Goal: Check status: Check status

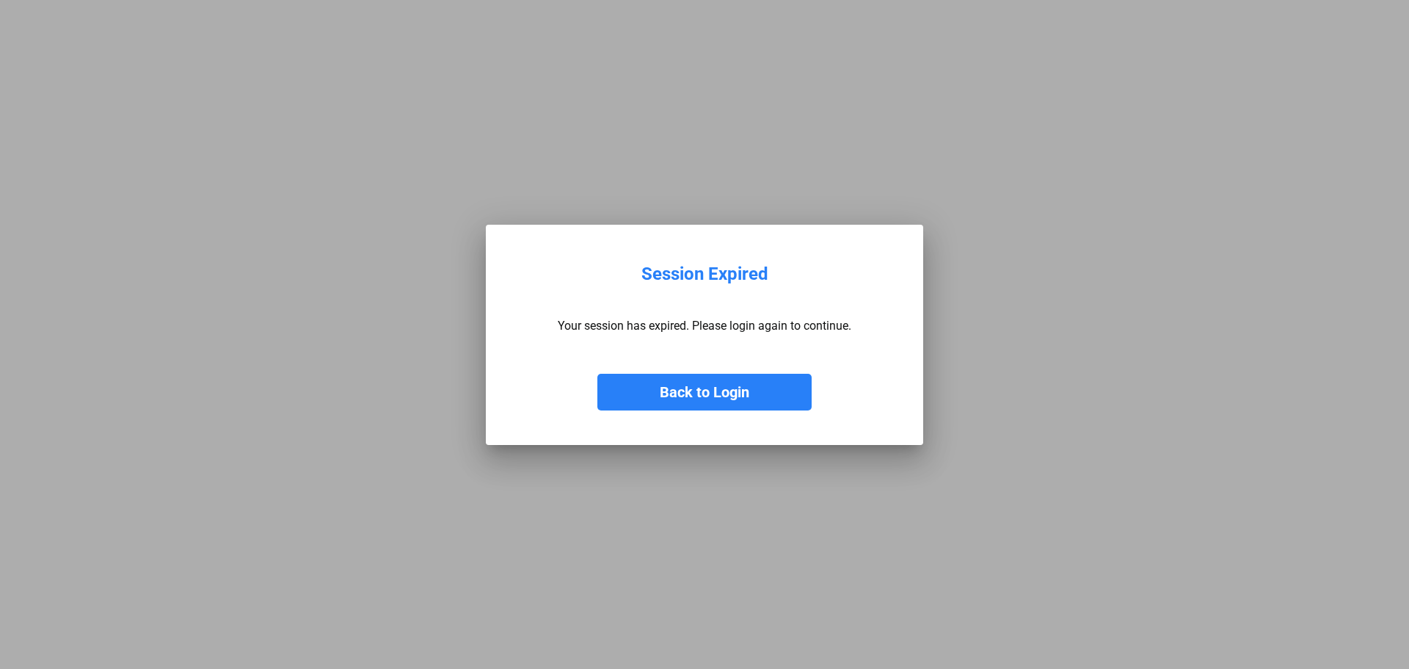
click at [735, 374] on button "Back to Login" at bounding box center [704, 392] width 214 height 37
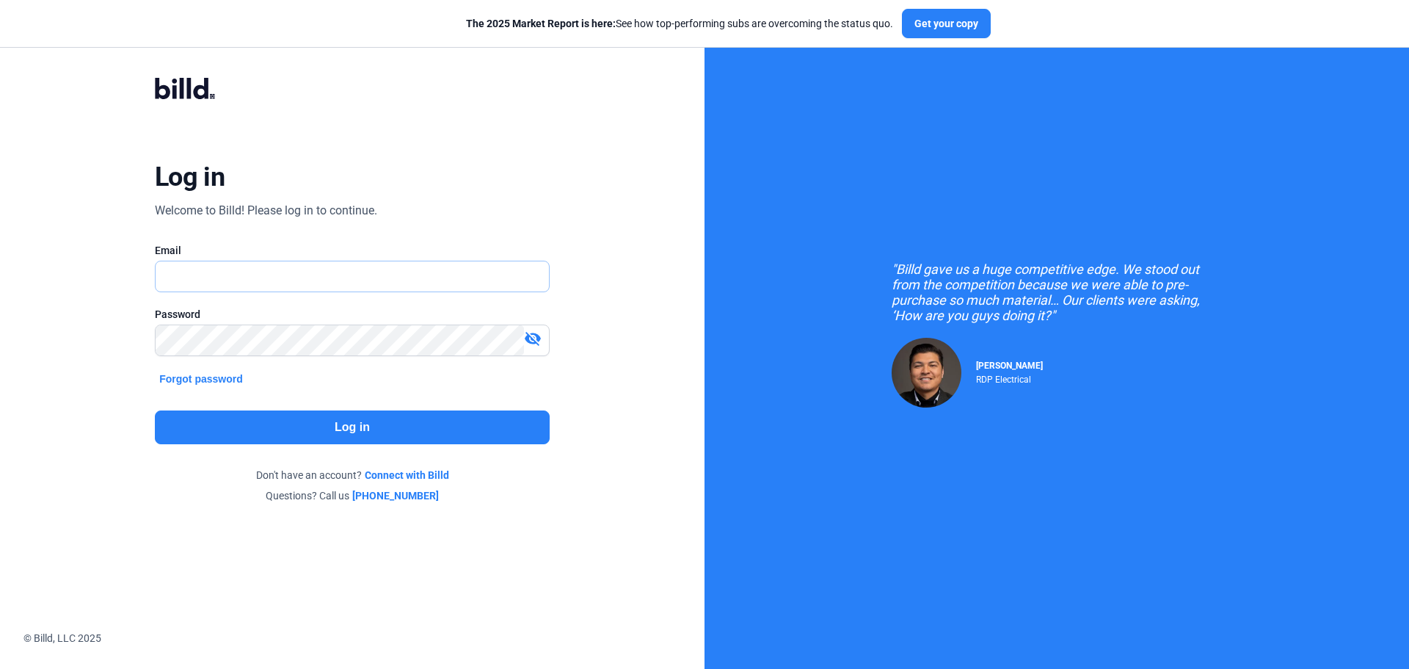
click at [209, 272] on input "text" at bounding box center [352, 276] width 393 height 30
type input "[EMAIL_ADDRESS][DOMAIN_NAME]"
click at [262, 443] on button "Log in" at bounding box center [352, 427] width 395 height 34
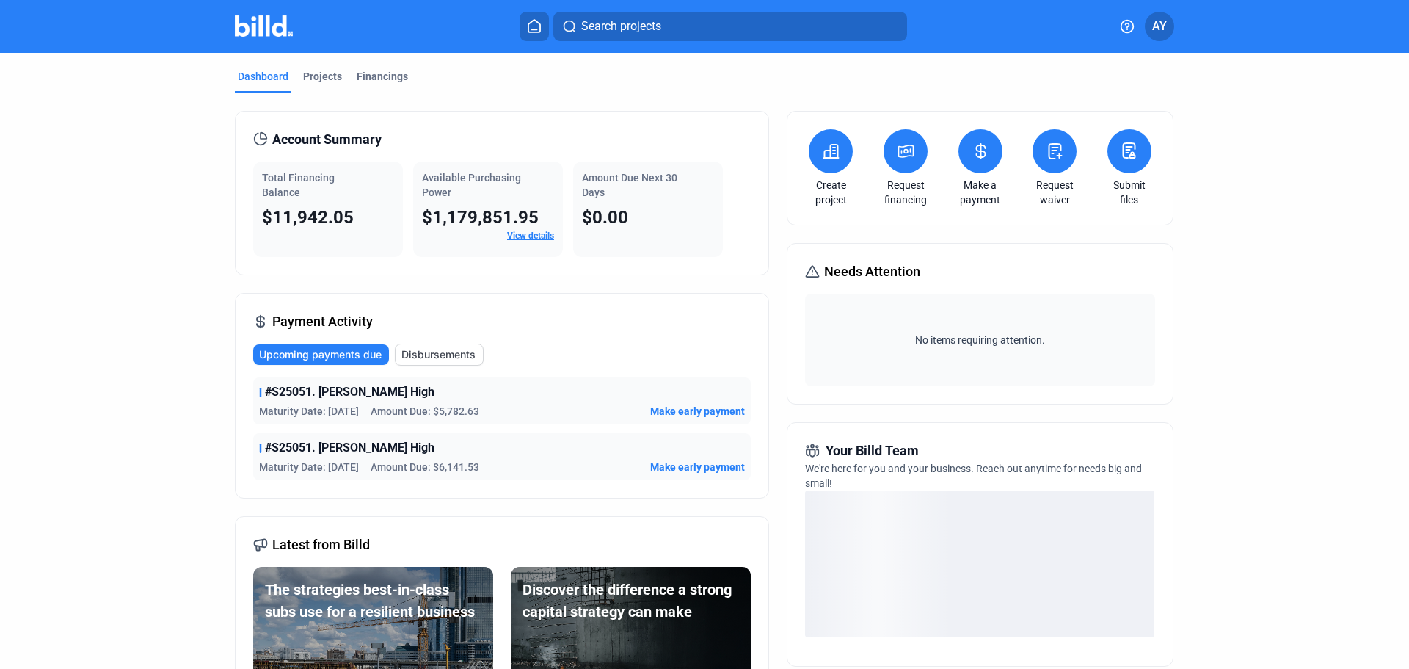
click at [1300, 201] on dashboard "Dashboard Projects Financings Account Summary Total Financing Balance $11,942.0…" at bounding box center [704, 515] width 1268 height 925
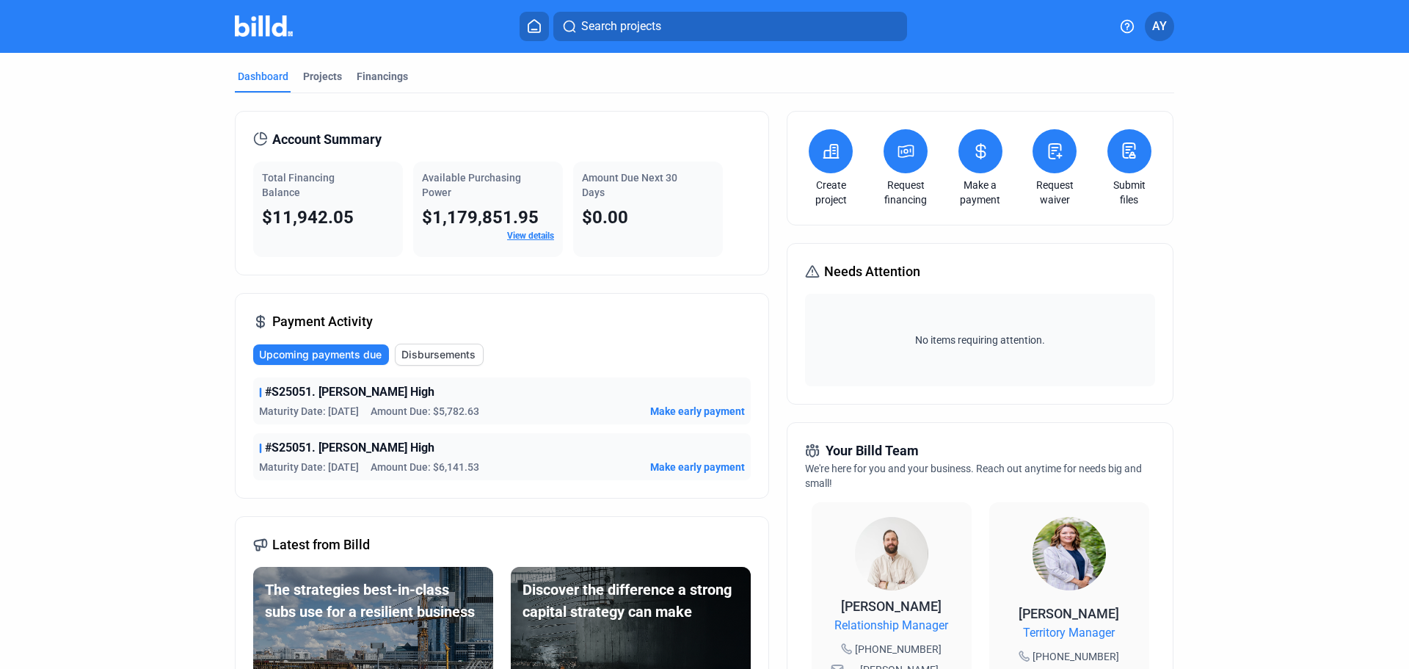
click at [243, 203] on div "Account Summary Total Financing Balance $11,942.05 Available Purchasing Power $…" at bounding box center [502, 193] width 534 height 164
click at [324, 71] on div "Projects" at bounding box center [322, 76] width 39 height 15
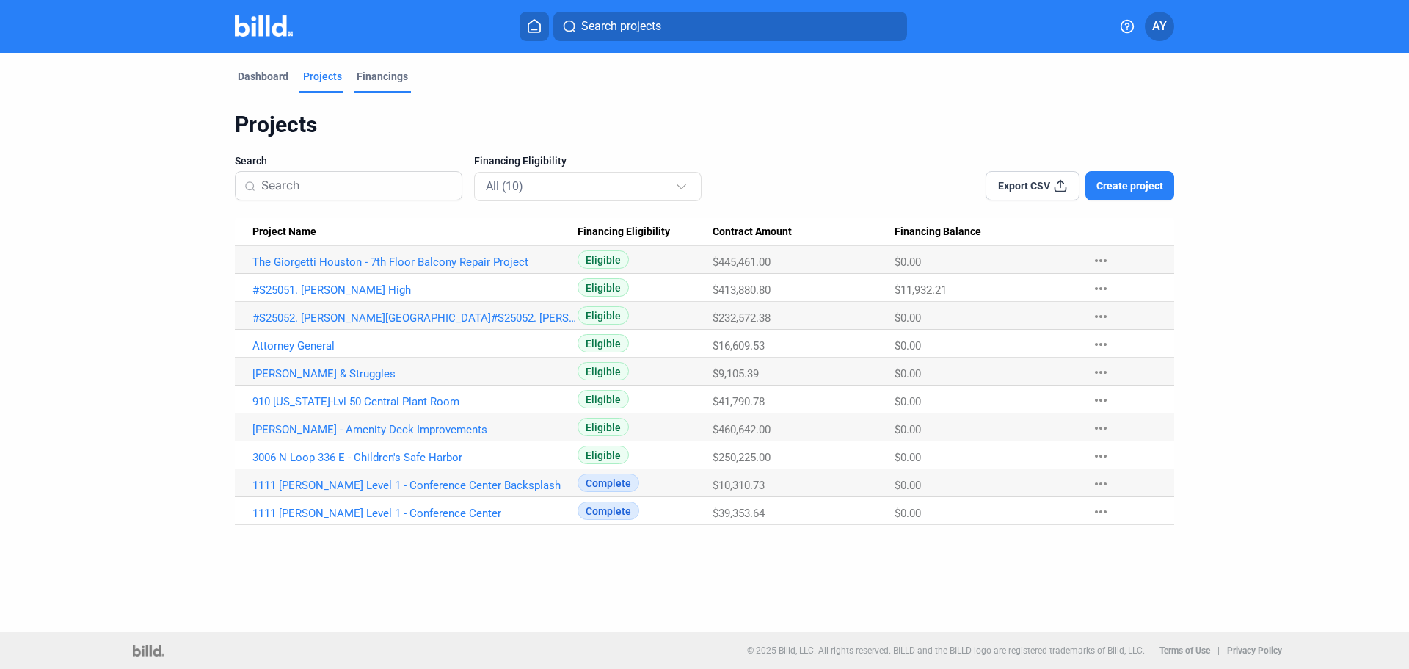
click at [403, 79] on div "Financings" at bounding box center [382, 76] width 51 height 15
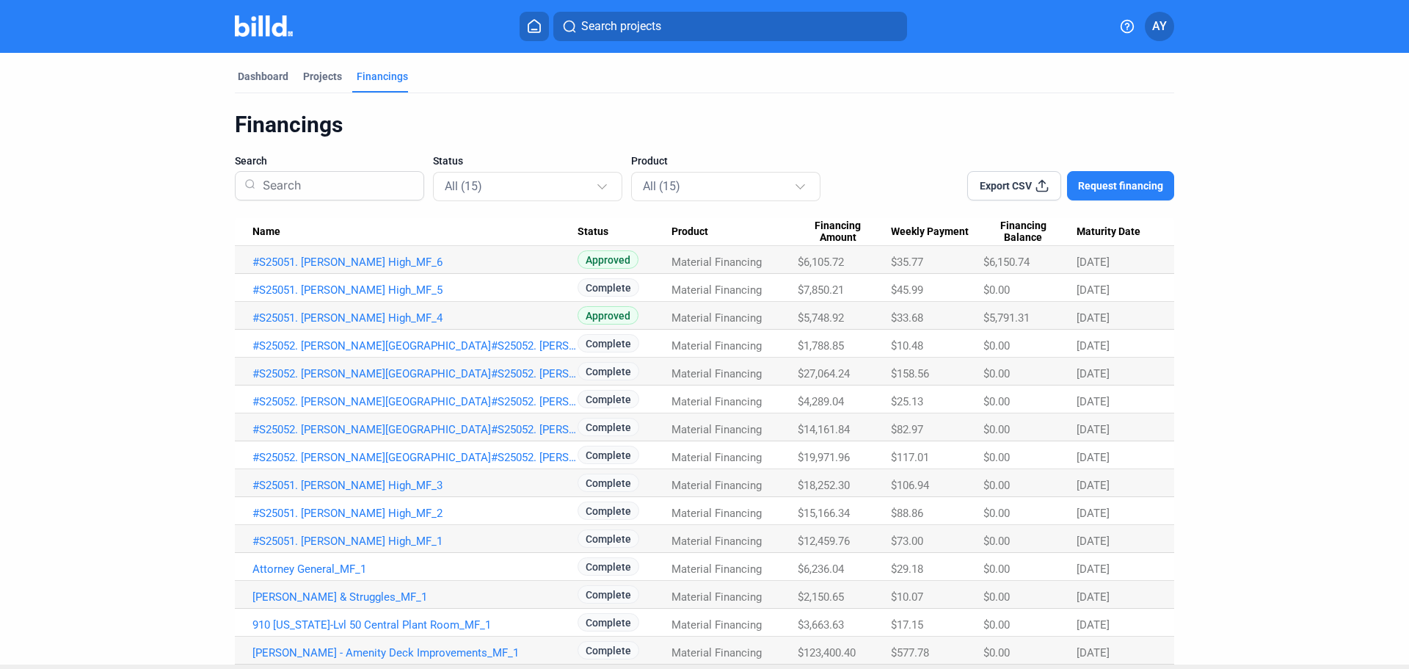
click at [1267, 129] on dashboard "Dashboard Projects Financings Financings Search Status All (15) Product All (15…" at bounding box center [704, 358] width 1268 height 611
click at [1256, 128] on dashboard "Dashboard Projects Financings Financings Search Status All (15) Product All (15…" at bounding box center [704, 358] width 1268 height 611
click at [1063, 110] on div "Financings Search Status All (15) Product All (15) Export CSV Request financing…" at bounding box center [704, 378] width 939 height 571
